Goal: Information Seeking & Learning: Check status

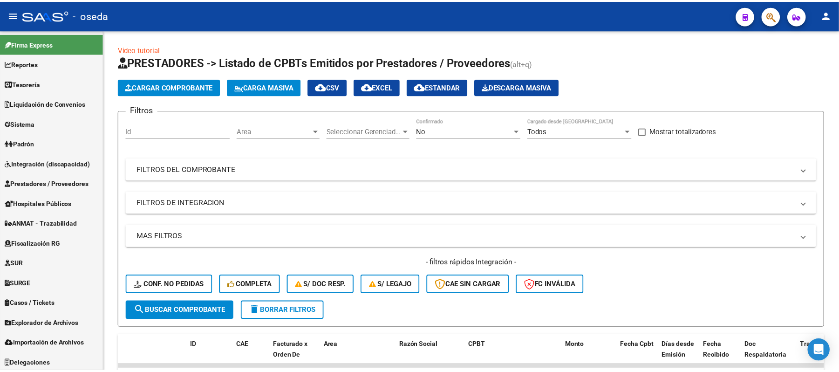
scroll to position [124, 0]
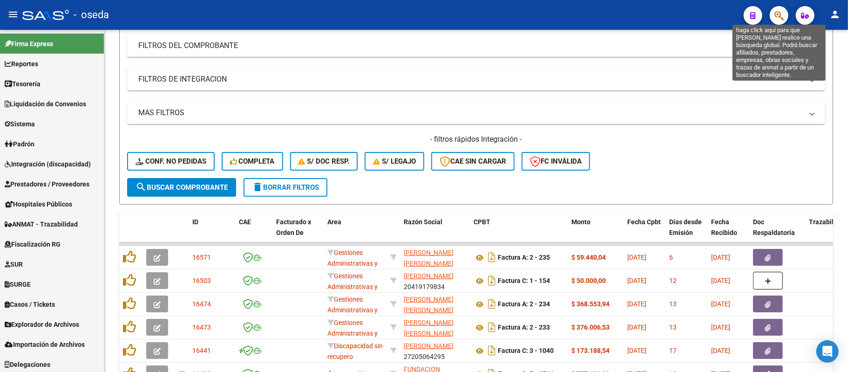
click at [777, 15] on icon "button" at bounding box center [778, 15] width 9 height 11
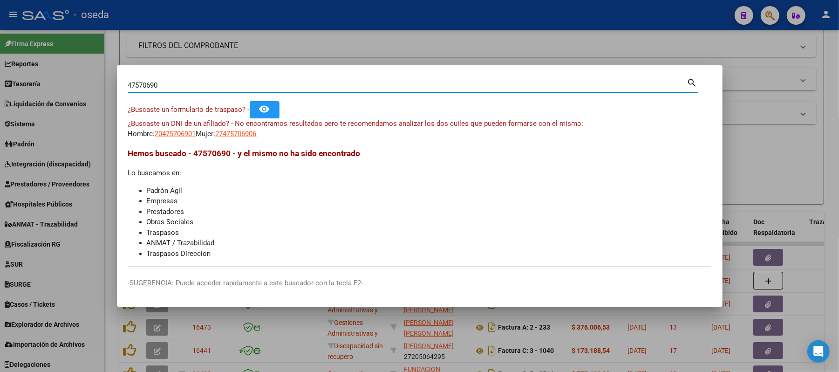
click at [265, 88] on input "47570690" at bounding box center [407, 85] width 559 height 8
click at [264, 88] on input "47570690" at bounding box center [407, 85] width 559 height 8
type input "vendit"
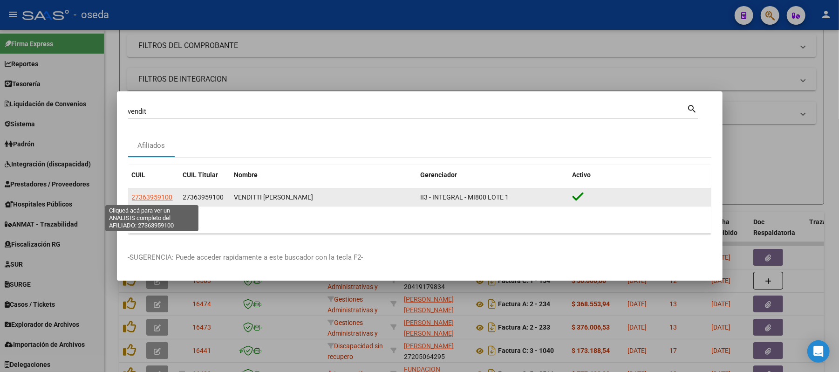
click at [138, 200] on span "27363959100" at bounding box center [152, 196] width 41 height 7
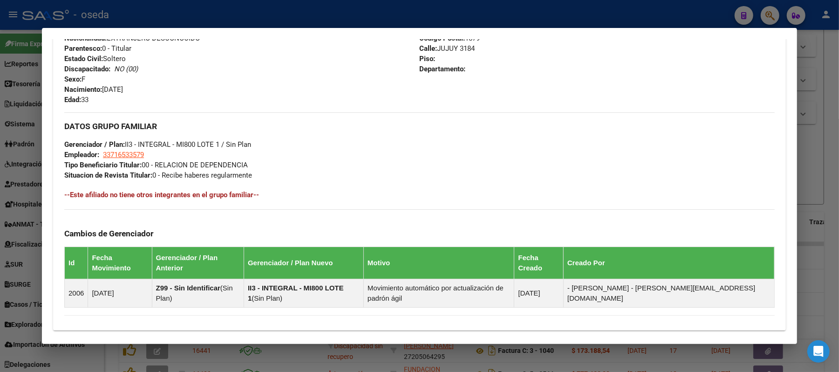
scroll to position [473, 0]
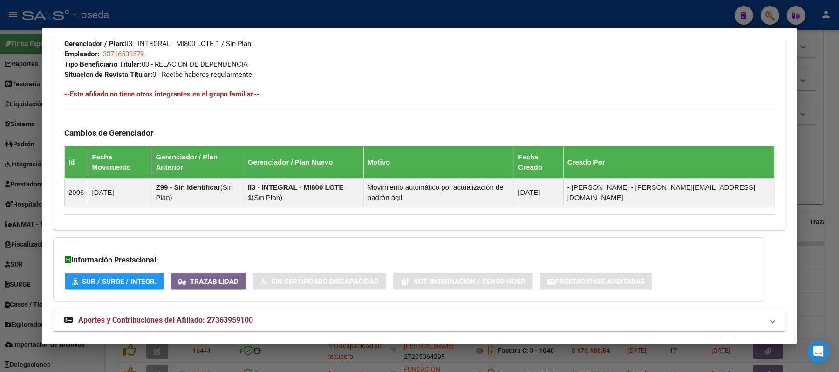
click at [215, 315] on span "Aportes y Contribuciones del Afiliado: 27363959100" at bounding box center [165, 319] width 175 height 9
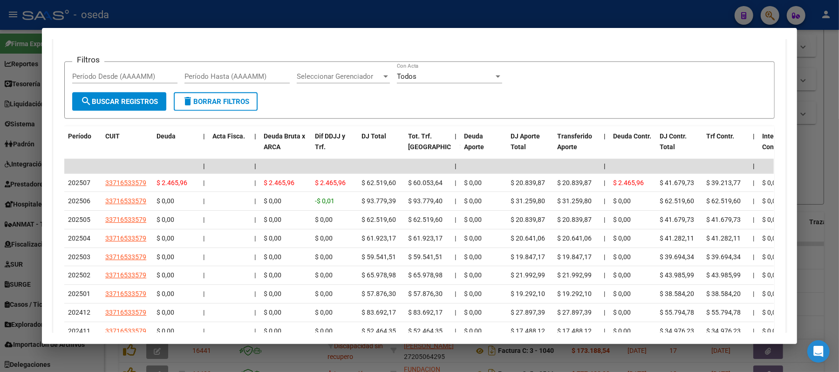
scroll to position [721, 0]
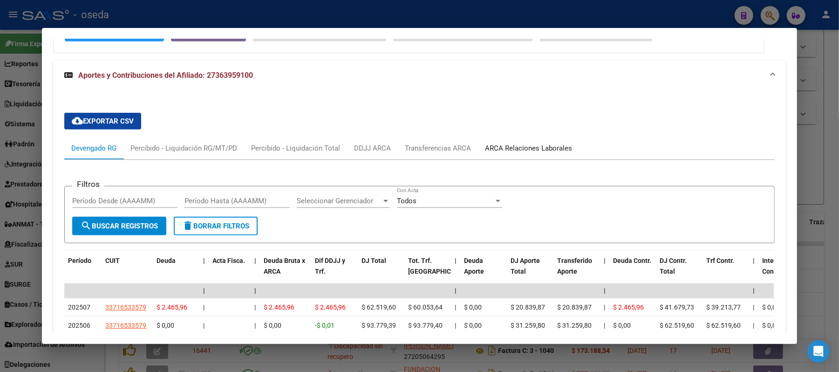
click at [507, 143] on div "ARCA Relaciones Laborales" at bounding box center [528, 148] width 87 height 10
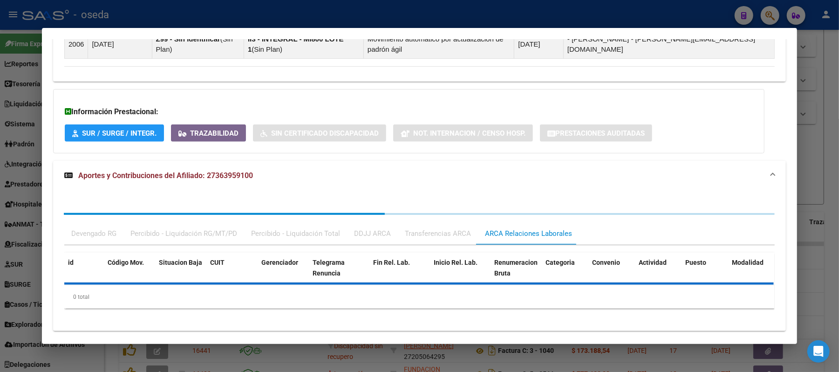
scroll to position [693, 0]
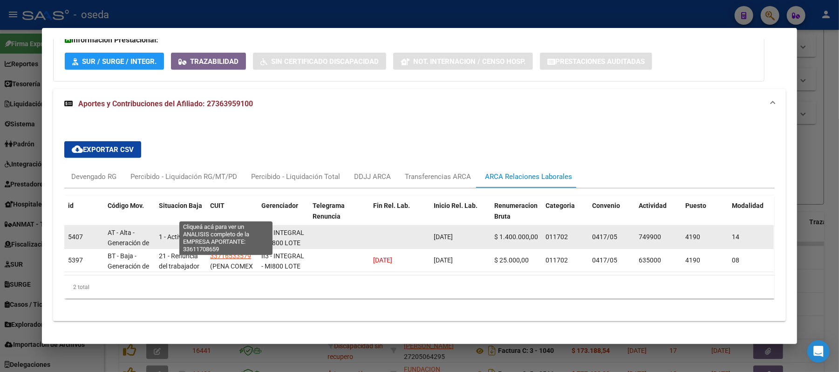
click at [223, 229] on span "33611708659" at bounding box center [230, 232] width 41 height 7
type textarea "33611708659"
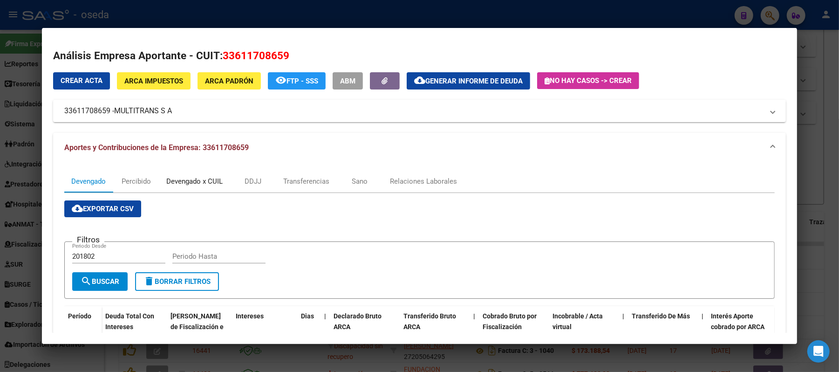
click at [199, 179] on div "Devengado x CUIL" at bounding box center [194, 181] width 56 height 10
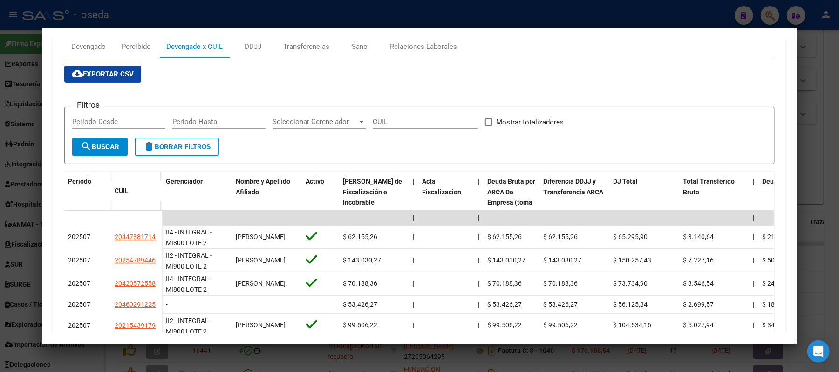
scroll to position [197, 0]
